Goal: Find specific page/section: Find specific page/section

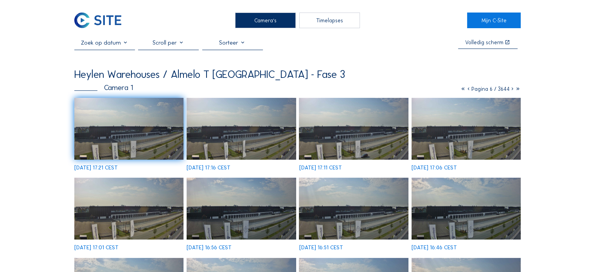
click at [132, 147] on img at bounding box center [128, 129] width 109 height 62
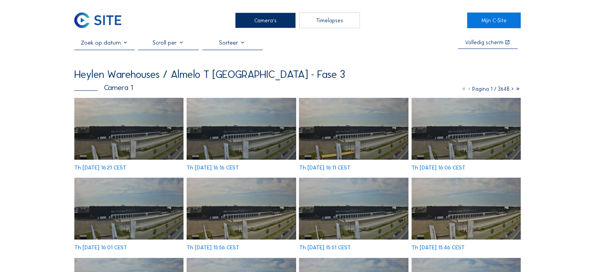
click at [117, 141] on img at bounding box center [128, 129] width 109 height 62
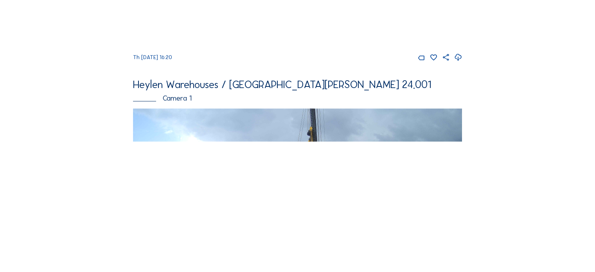
scroll to position [469, 0]
